Goal: Obtain resource: Download file/media

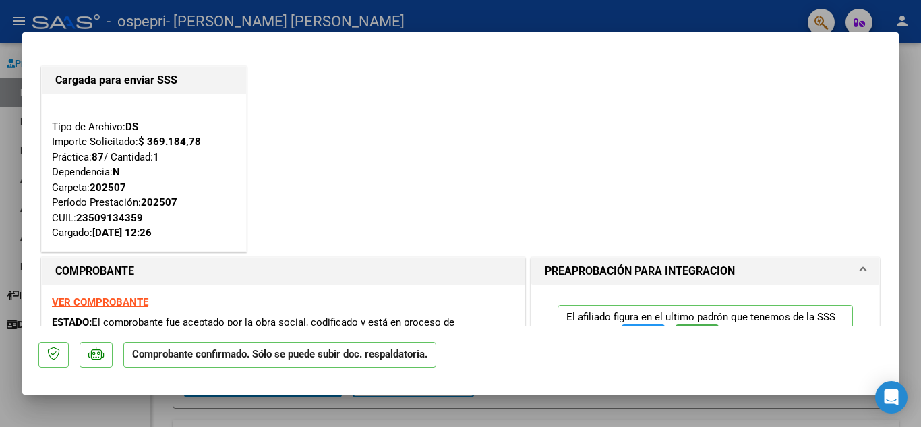
click at [3, 128] on div at bounding box center [460, 213] width 921 height 427
type input "$ 0,00"
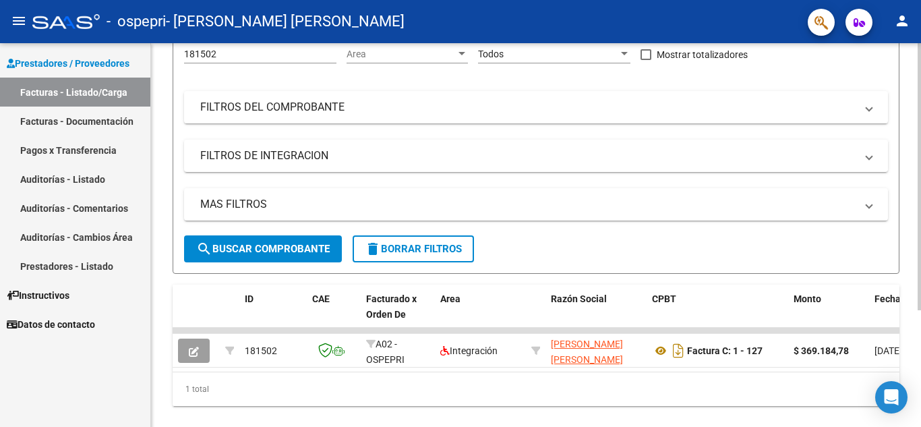
scroll to position [167, 0]
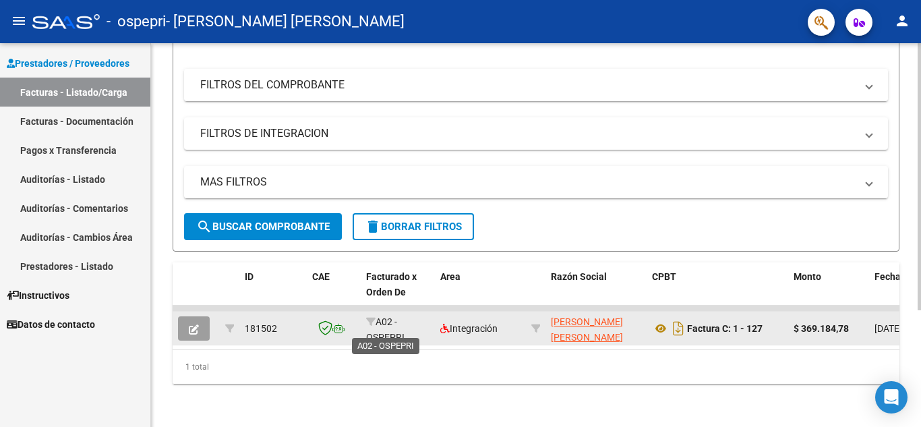
click at [389, 324] on span "A02 - OSPEPRI" at bounding box center [385, 329] width 38 height 26
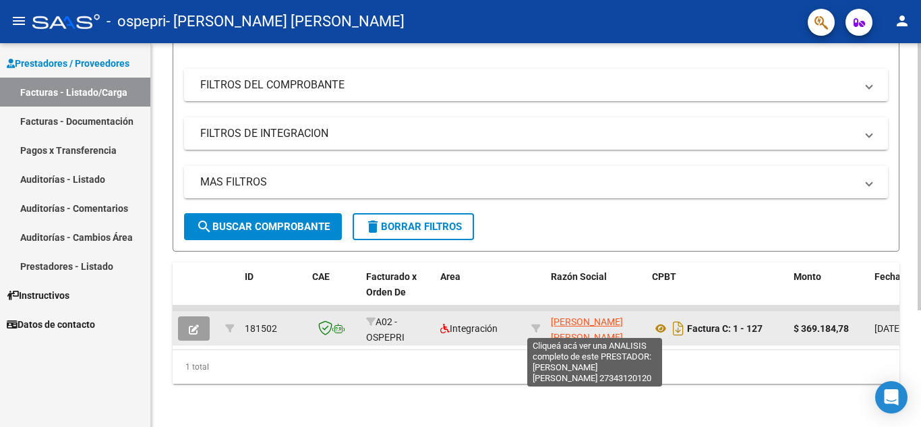
click at [623, 316] on span "[PERSON_NAME] [PERSON_NAME]" at bounding box center [587, 329] width 72 height 26
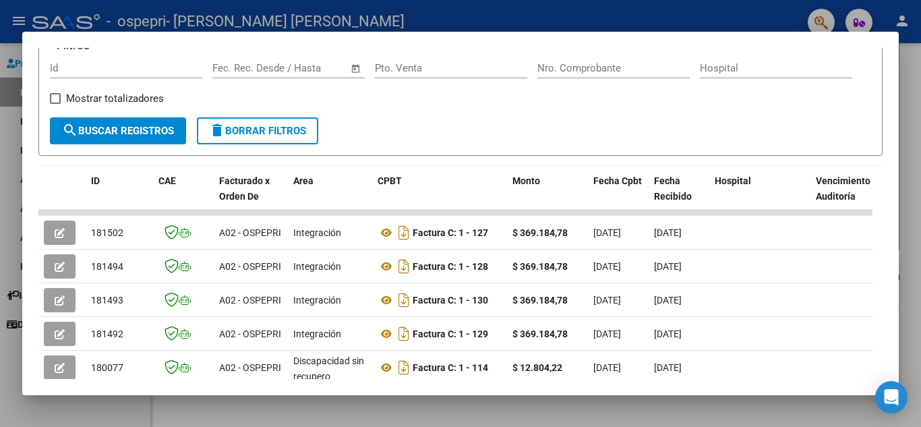
scroll to position [270, 0]
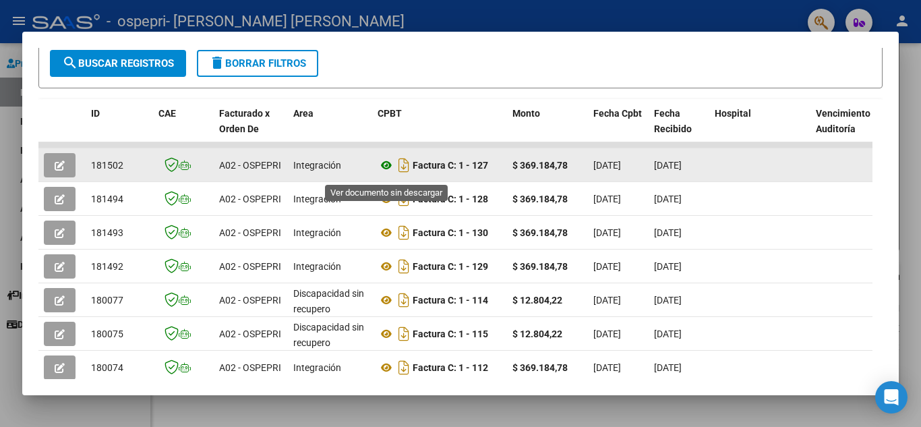
click at [386, 168] on icon at bounding box center [386, 165] width 18 height 16
click at [541, 171] on strong "$ 369.184,78" at bounding box center [539, 165] width 55 height 11
click at [587, 172] on datatable-body-cell "$ 369.184,78" at bounding box center [547, 164] width 81 height 33
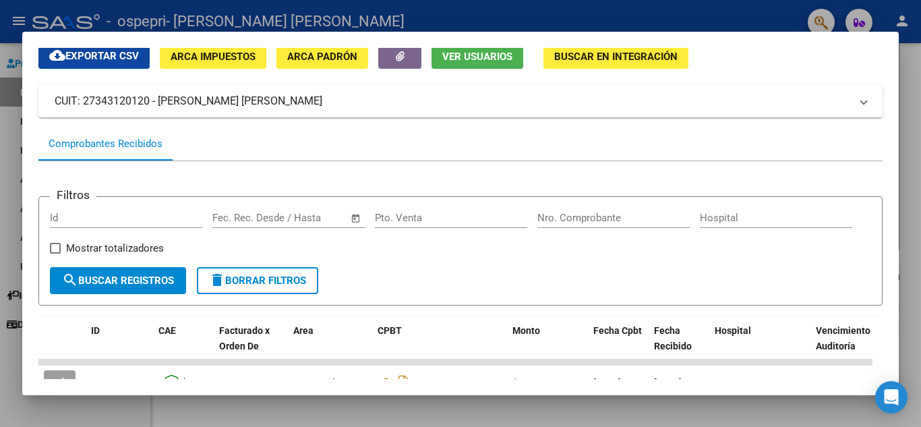
scroll to position [0, 0]
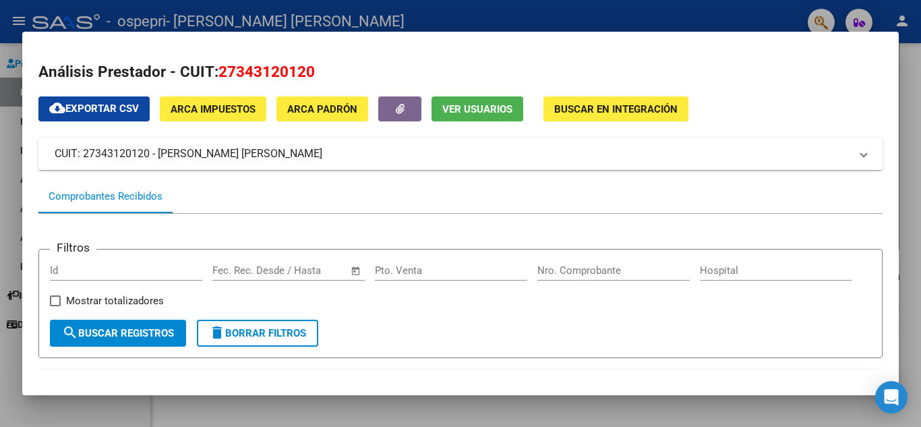
click at [0, 175] on div at bounding box center [460, 213] width 921 height 427
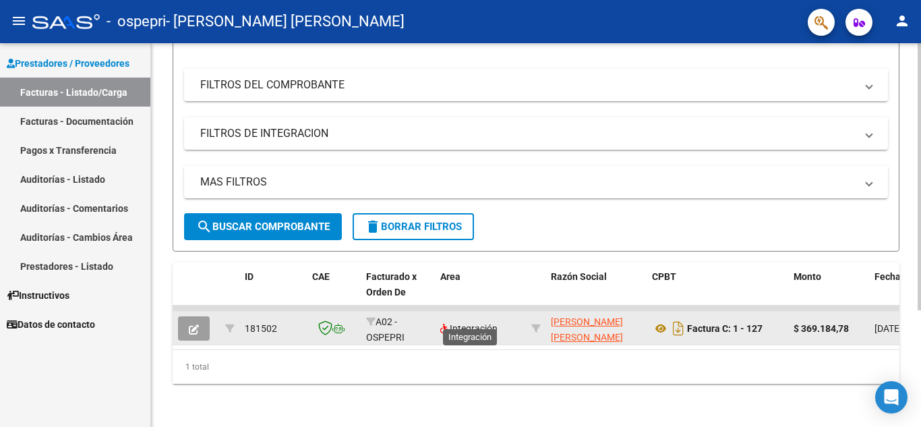
click at [460, 323] on span "Integración" at bounding box center [468, 328] width 57 height 11
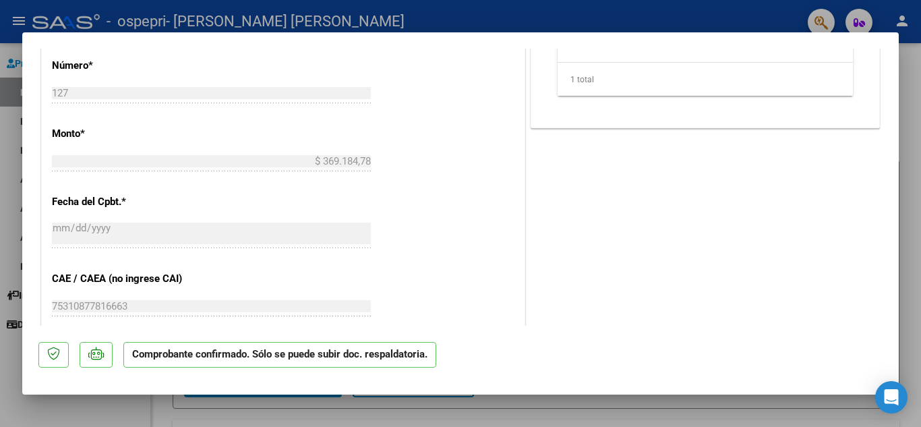
scroll to position [1002, 0]
